Goal: Entertainment & Leisure: Consume media (video, audio)

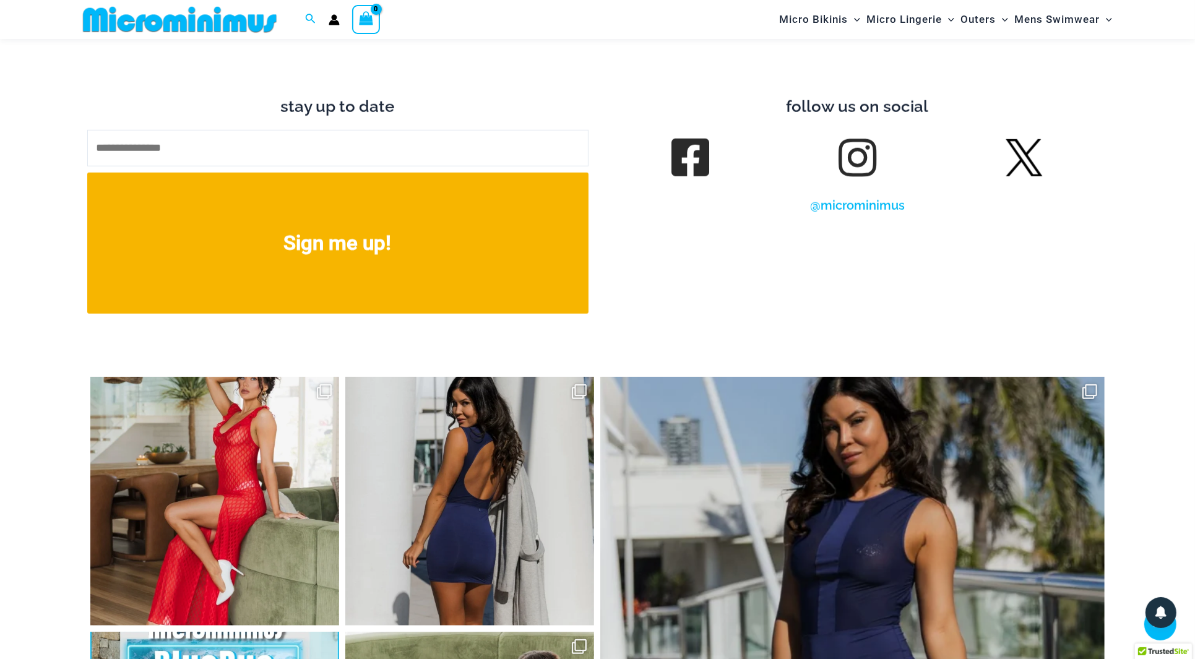
scroll to position [6731, 0]
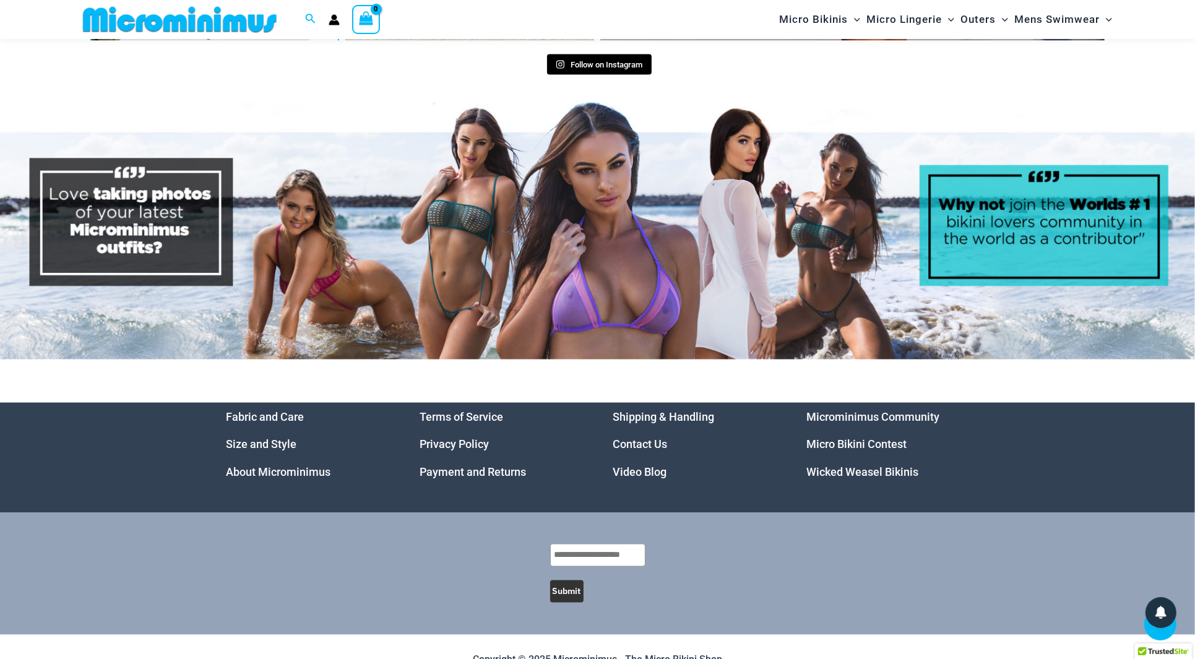
click at [640, 466] on link "Video Blog" at bounding box center [640, 472] width 54 height 13
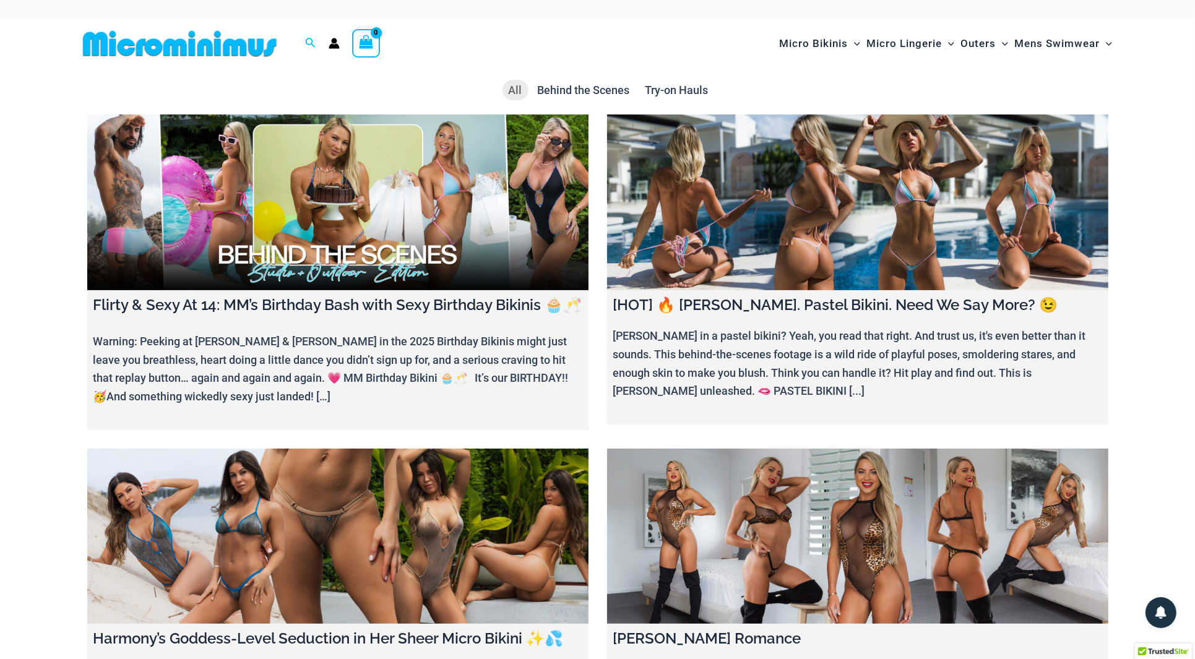
click at [306, 184] on link at bounding box center [337, 203] width 501 height 176
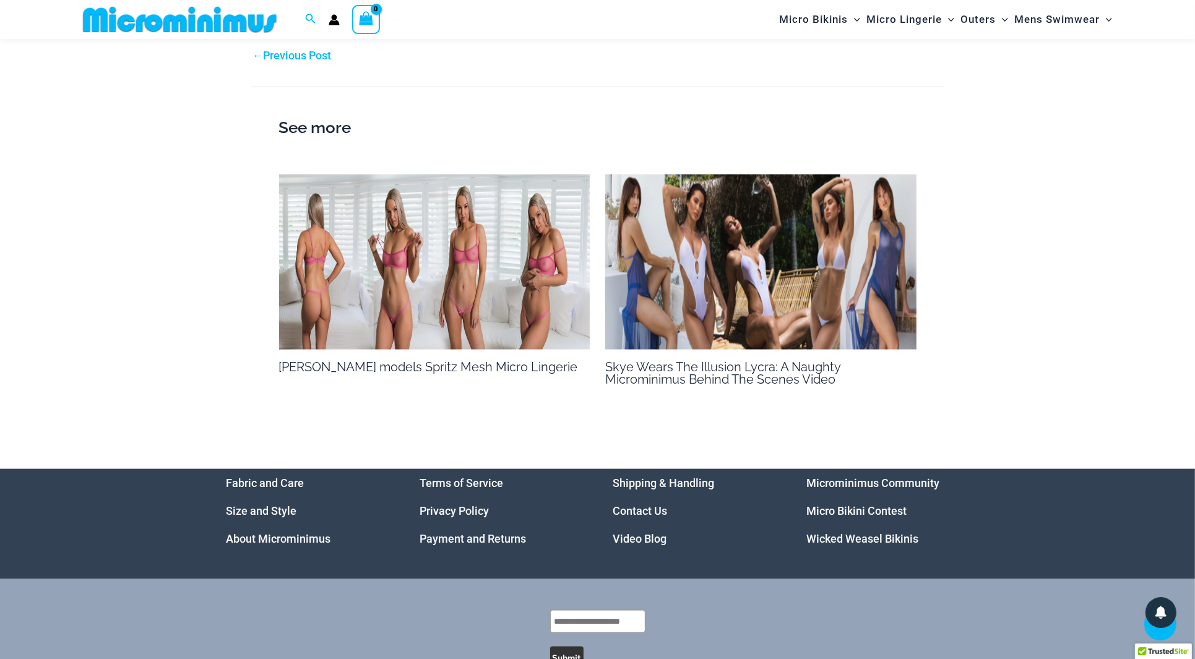
scroll to position [1611, 0]
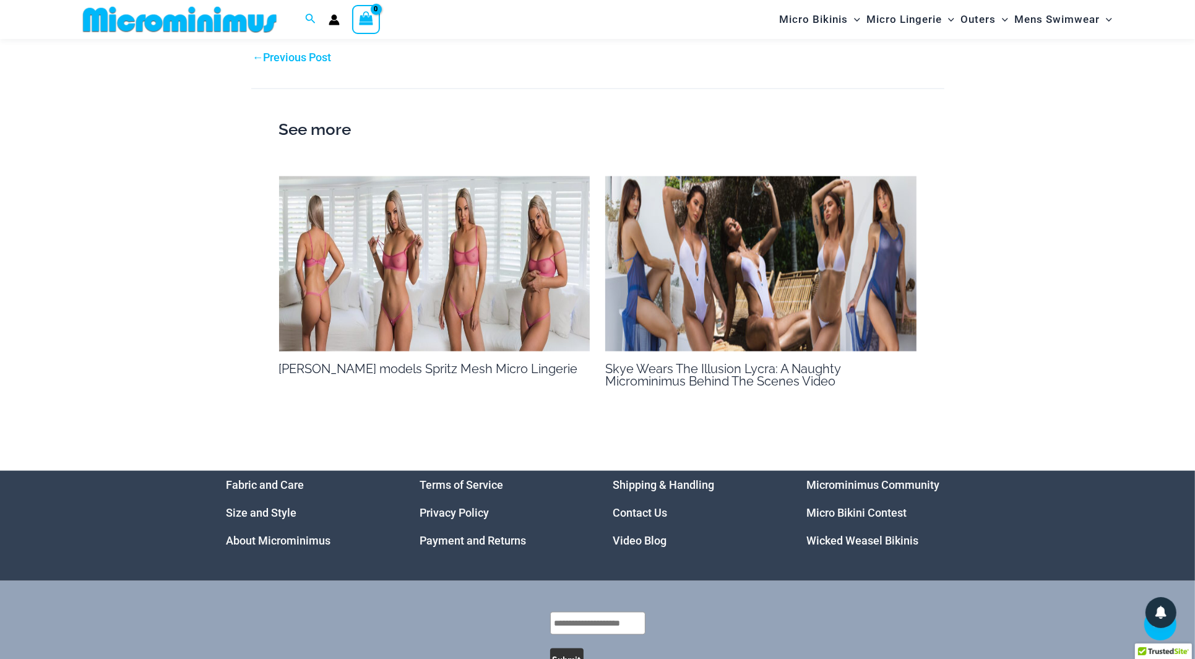
click at [439, 264] on img at bounding box center [434, 263] width 311 height 175
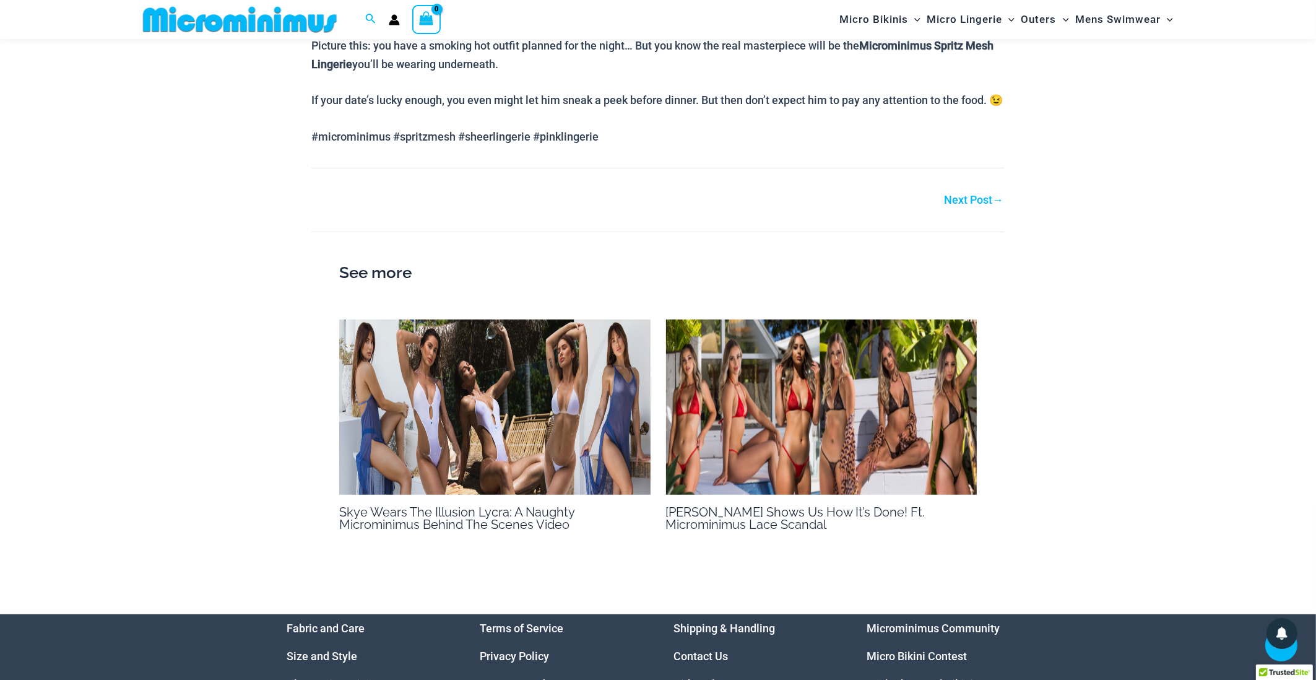
scroll to position [782, 0]
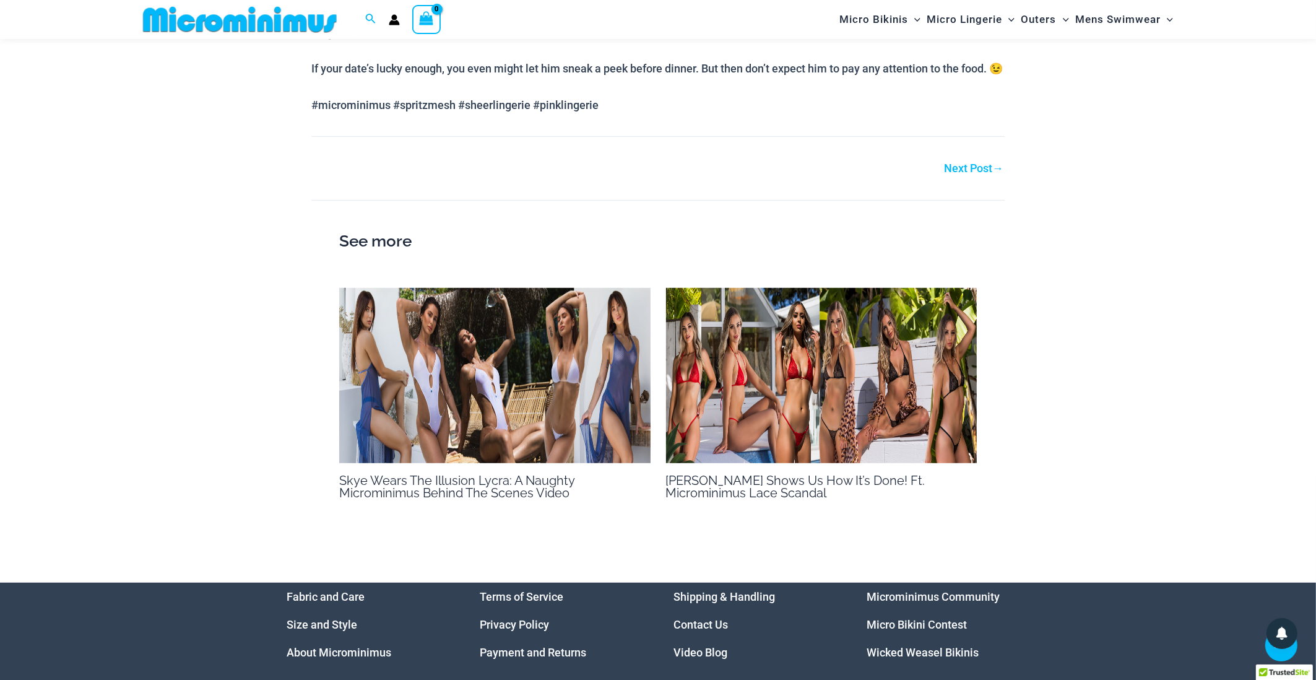
click at [784, 416] on img at bounding box center [821, 375] width 311 height 175
